Goal: Obtain resource: Download file/media

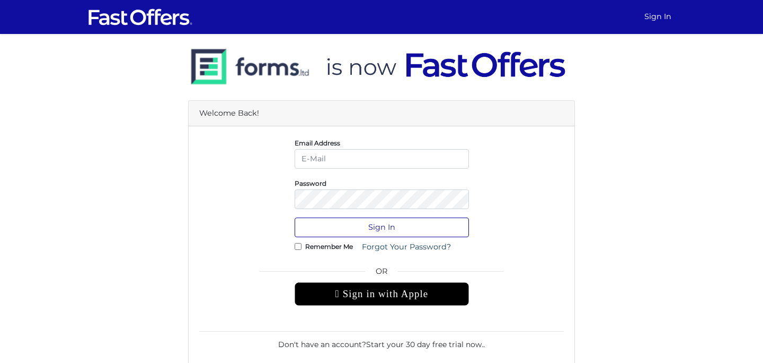
type input "dulith@strata.ca"
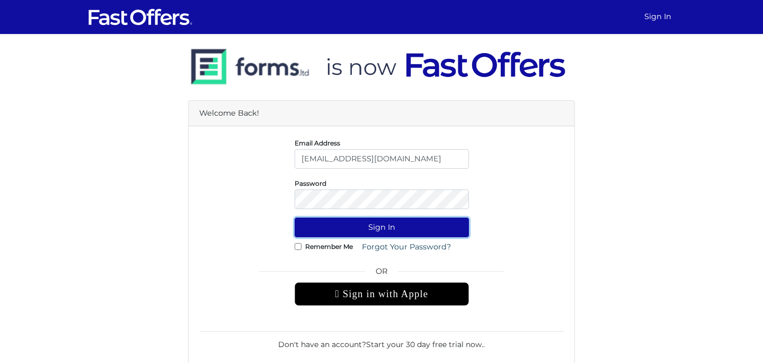
click at [369, 228] on button "Sign In" at bounding box center [382, 227] width 174 height 20
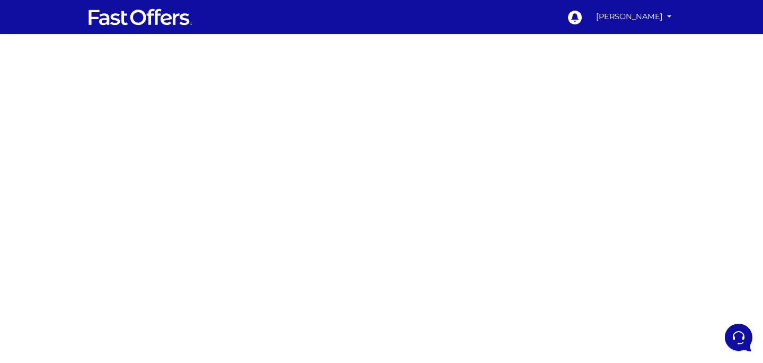
click at [605, 82] on div at bounding box center [381, 299] width 763 height 530
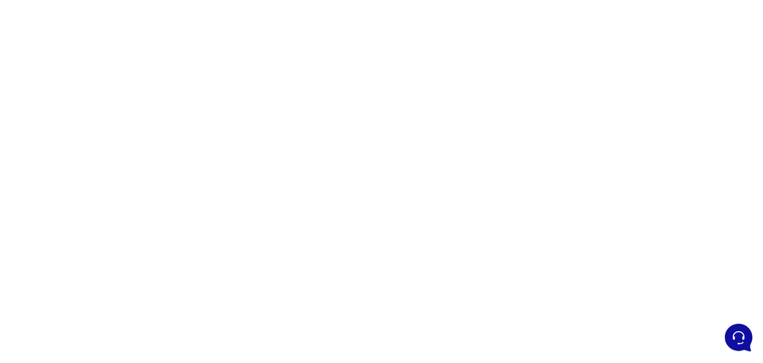
scroll to position [69, 0]
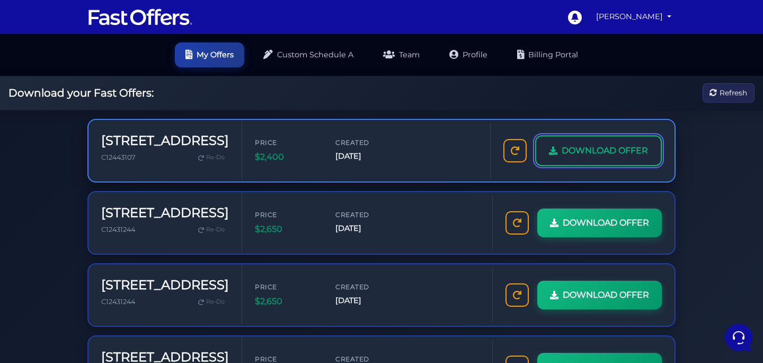
click at [604, 147] on span "DOWNLOAD OFFER" at bounding box center [605, 151] width 86 height 14
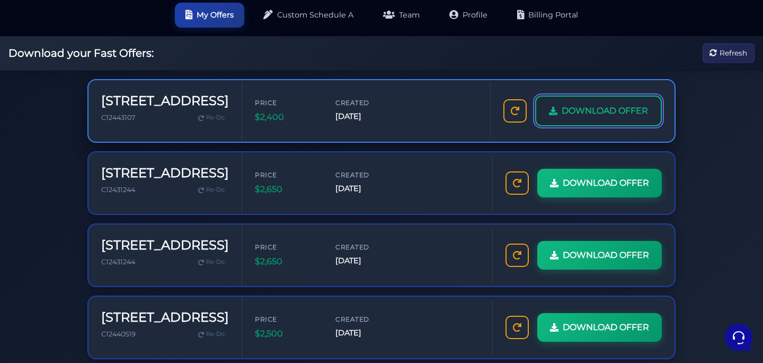
scroll to position [42, 0]
